Goal: Go to known website: Access a specific website the user already knows

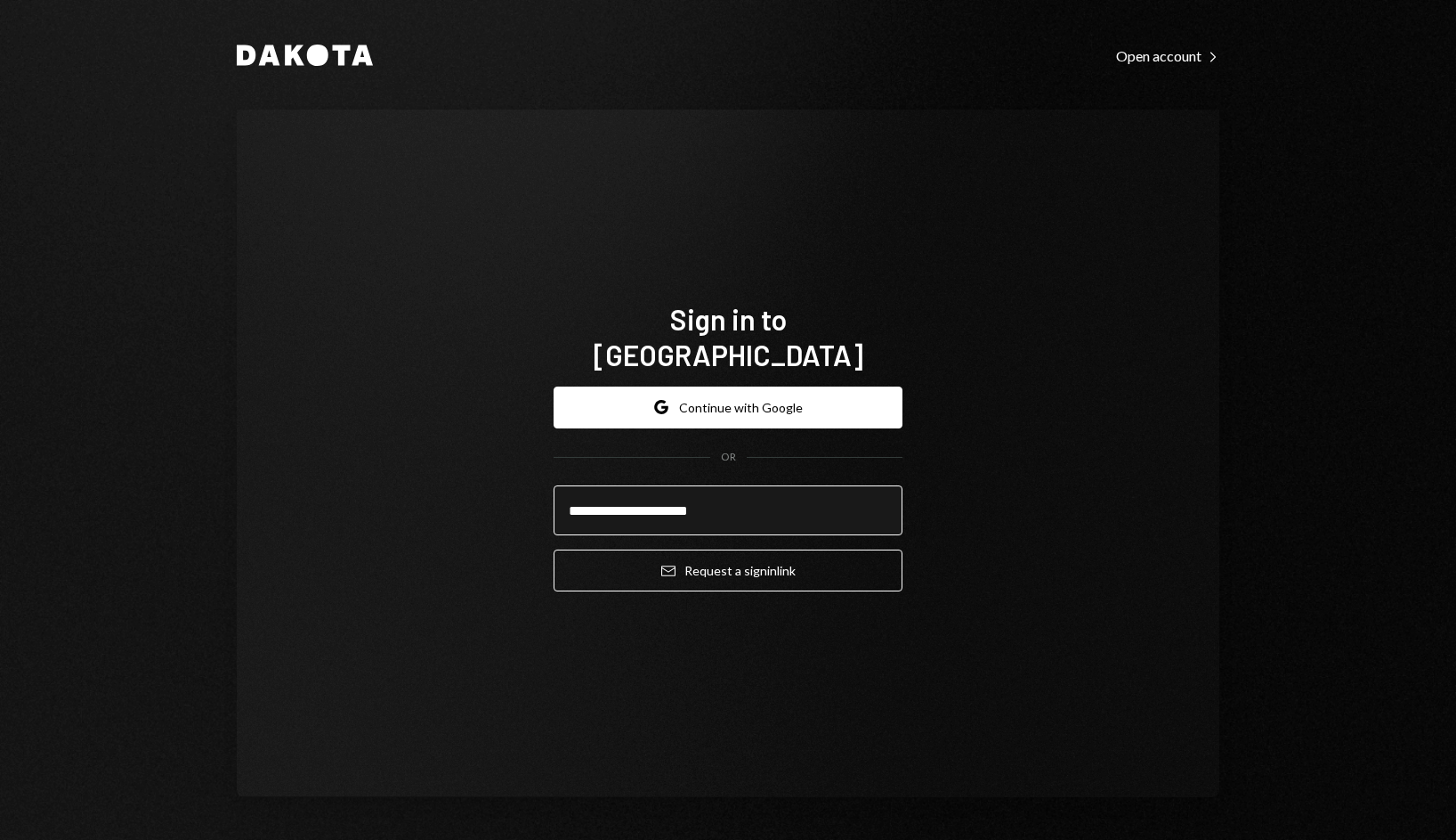
type input "**********"
click at [553, 550] on button "Email Request a sign in link" at bounding box center [728, 570] width 349 height 42
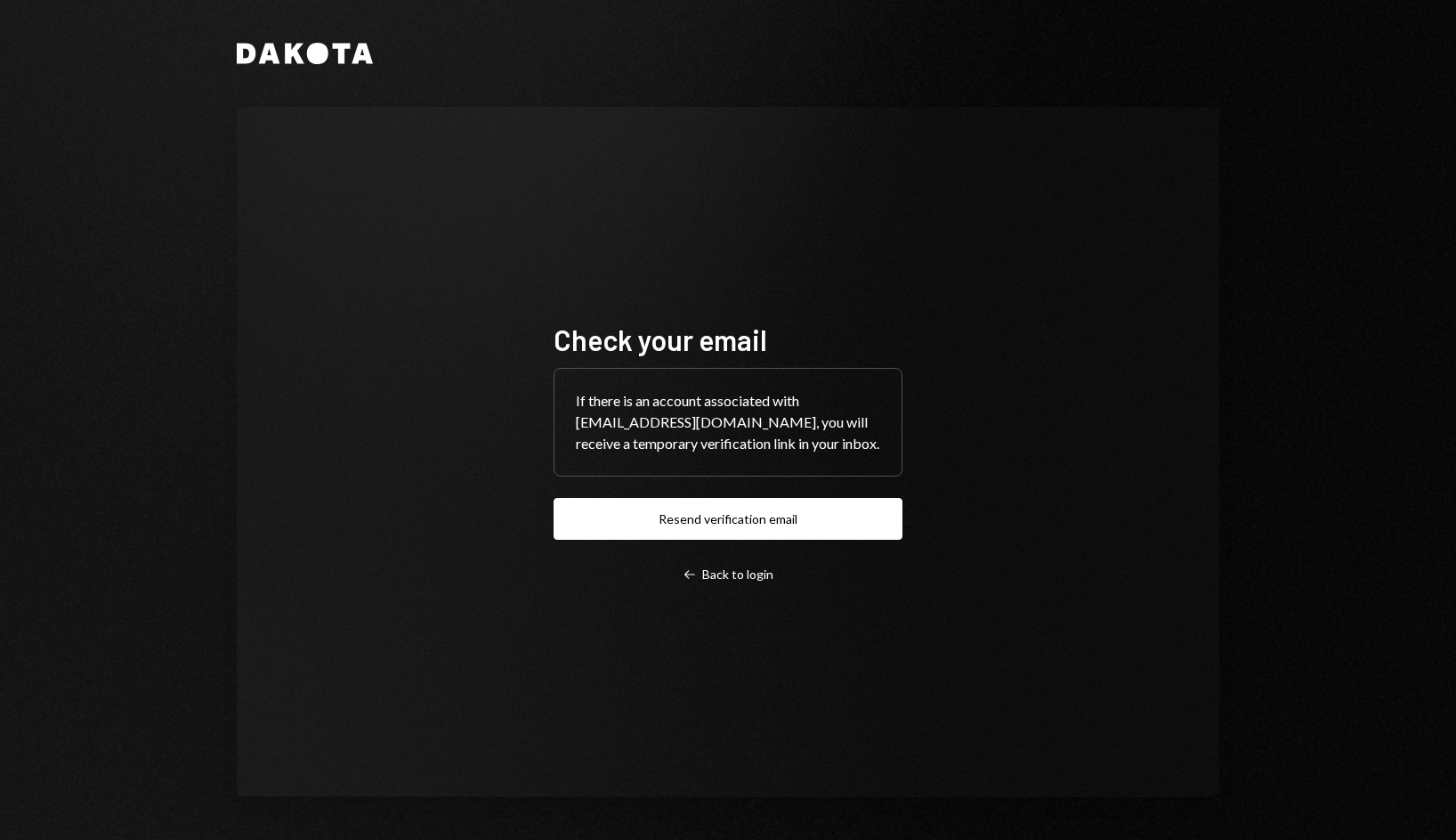
click at [830, 260] on div "Check your email If there is an account associated with [EMAIL_ADDRESS][DOMAIN_…" at bounding box center [728, 451] width 391 height 403
